Goal: Browse casually: Explore the website without a specific task or goal

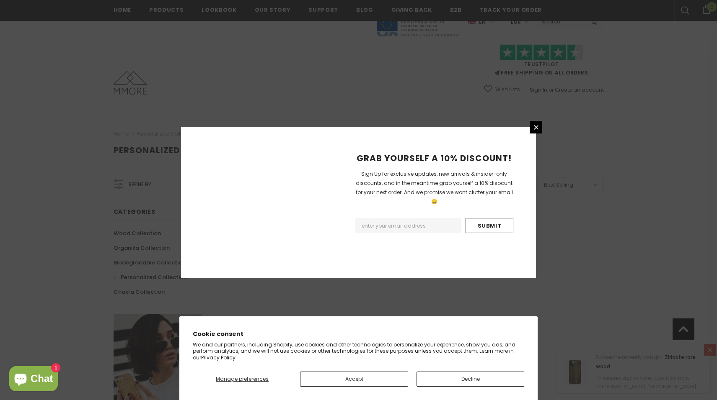
scroll to position [458, 0]
